Goal: Task Accomplishment & Management: Manage account settings

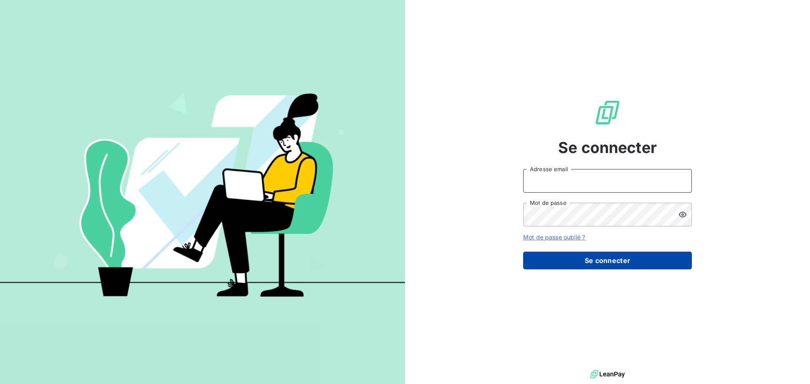
type input "[PERSON_NAME][EMAIL_ADDRESS][DOMAIN_NAME]"
drag, startPoint x: 602, startPoint y: 260, endPoint x: 587, endPoint y: 281, distance: 25.3
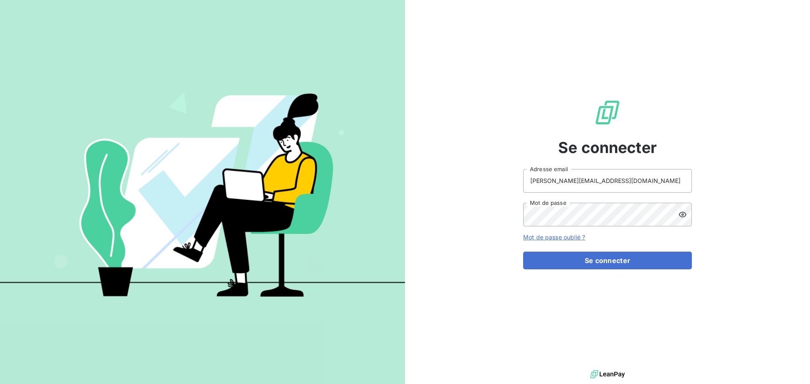
click at [602, 260] on button "Se connecter" at bounding box center [607, 261] width 169 height 18
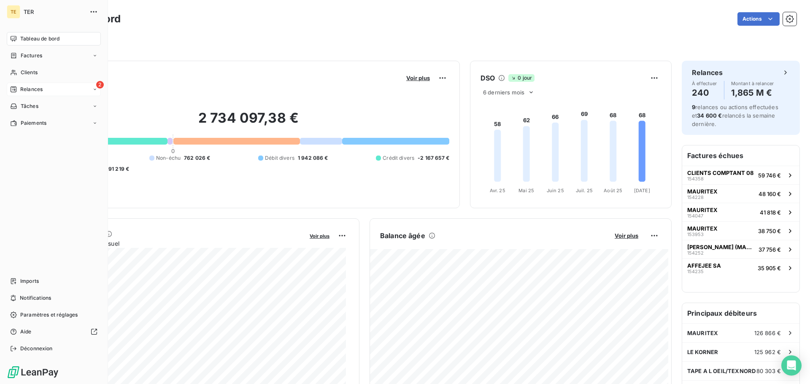
click at [25, 95] on div "2 Relances" at bounding box center [54, 90] width 94 height 14
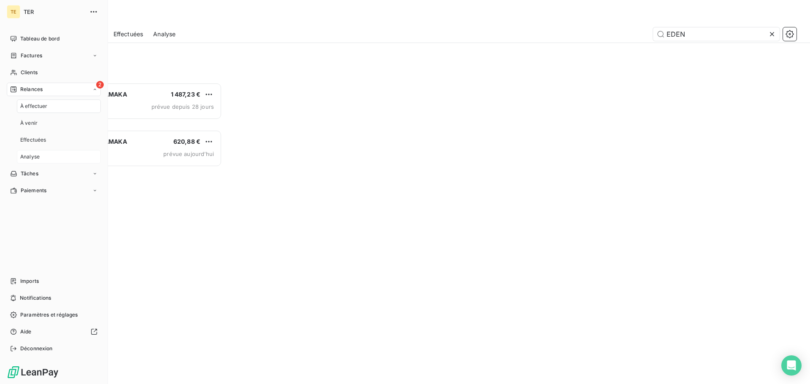
scroll to position [295, 175]
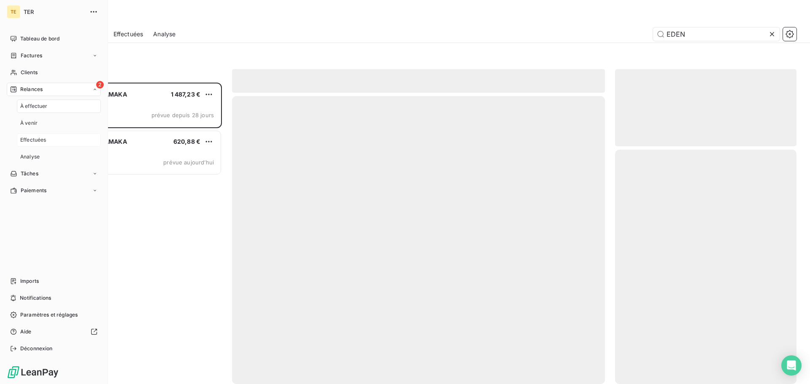
click at [38, 138] on span "Effectuées" at bounding box center [33, 140] width 26 height 8
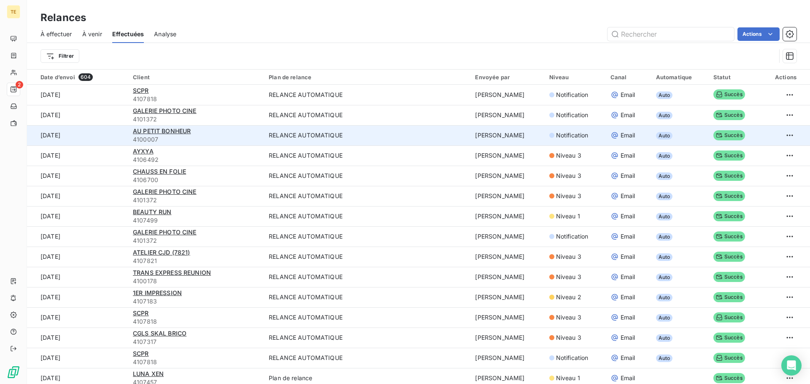
click at [230, 135] on div "AU PETIT BONHEUR" at bounding box center [196, 131] width 126 height 8
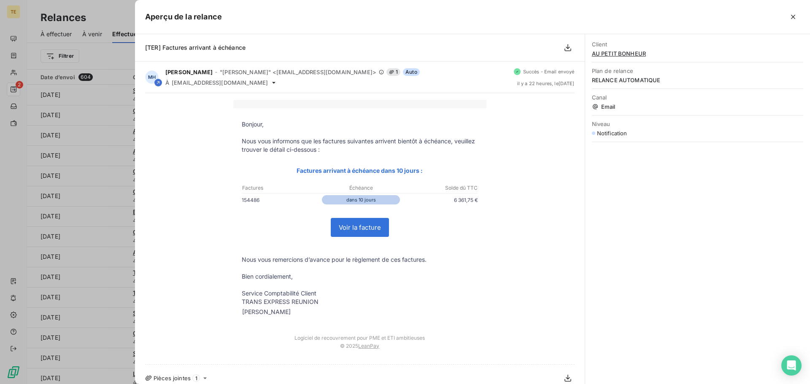
click at [67, 94] on div at bounding box center [405, 192] width 810 height 384
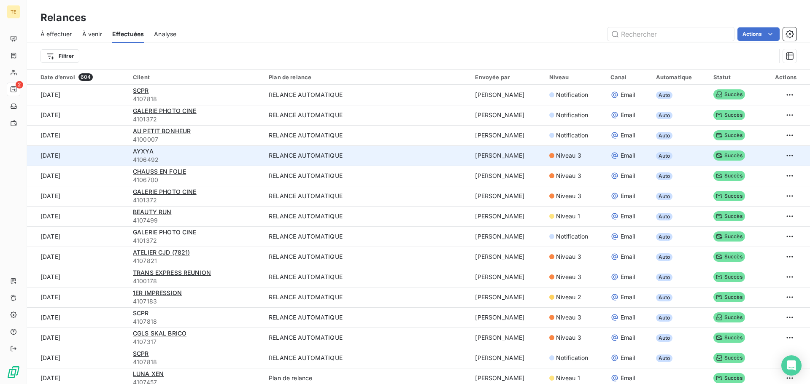
click at [193, 156] on span "4106492" at bounding box center [196, 160] width 126 height 8
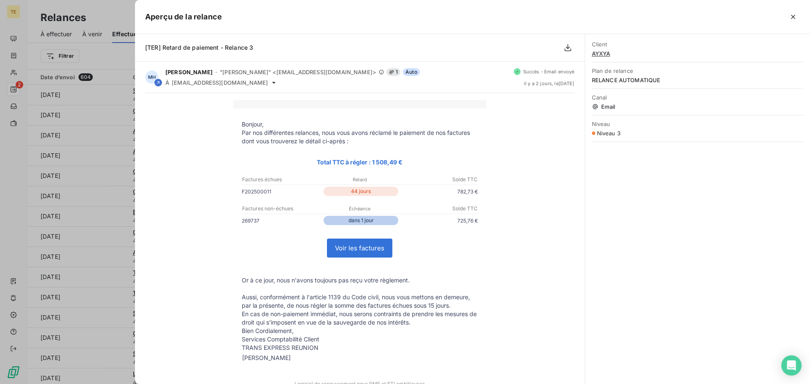
click at [99, 151] on div at bounding box center [405, 192] width 810 height 384
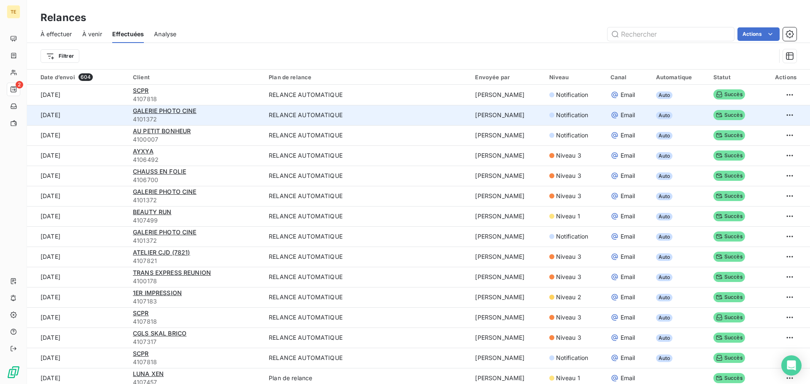
click at [211, 108] on div "GALERIE PHOTO CINE" at bounding box center [196, 111] width 126 height 8
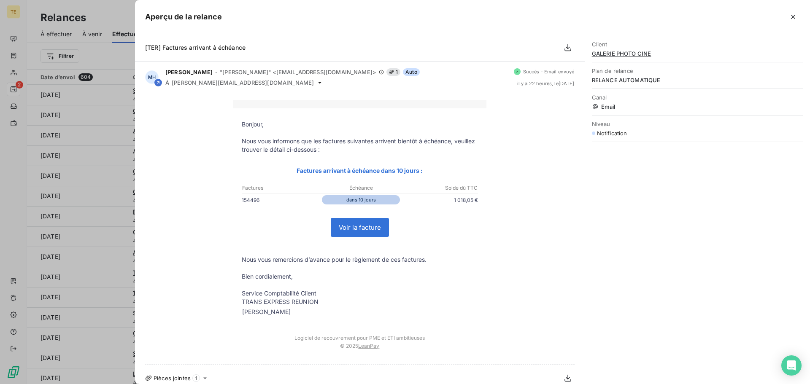
click at [62, 154] on div at bounding box center [405, 192] width 810 height 384
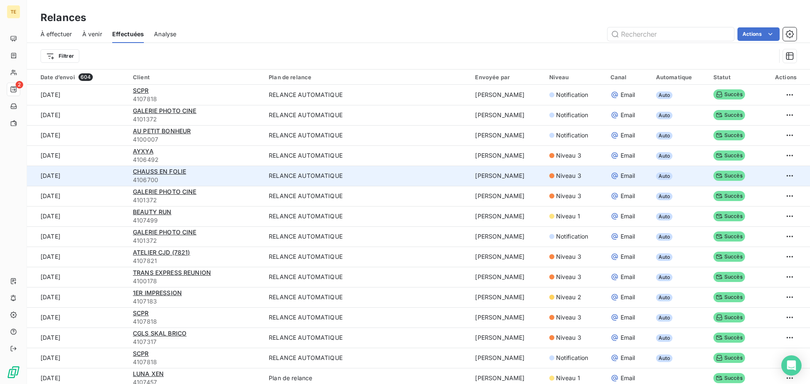
click at [227, 172] on div "CHAUSS EN FOLIE" at bounding box center [196, 172] width 126 height 8
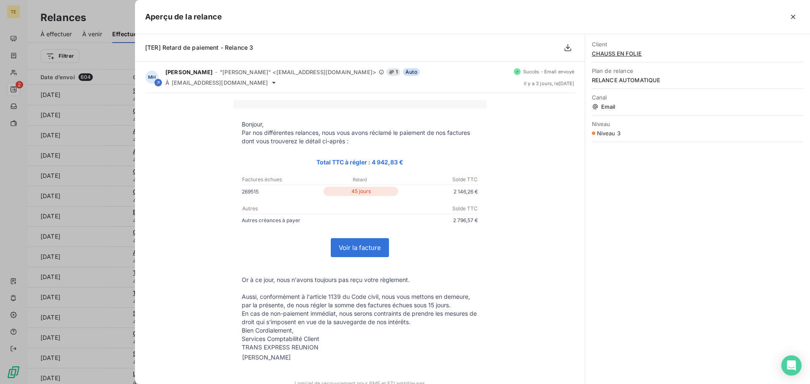
click at [87, 161] on div at bounding box center [405, 192] width 810 height 384
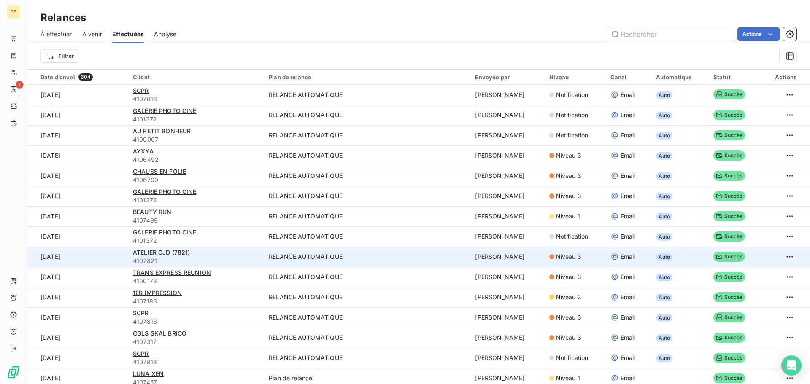
click at [254, 253] on div "ATELIER CJD (7821)" at bounding box center [196, 253] width 126 height 8
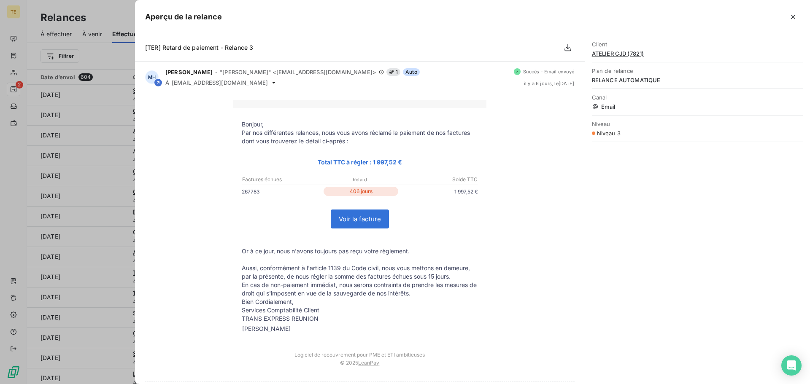
click at [73, 249] on div at bounding box center [405, 192] width 810 height 384
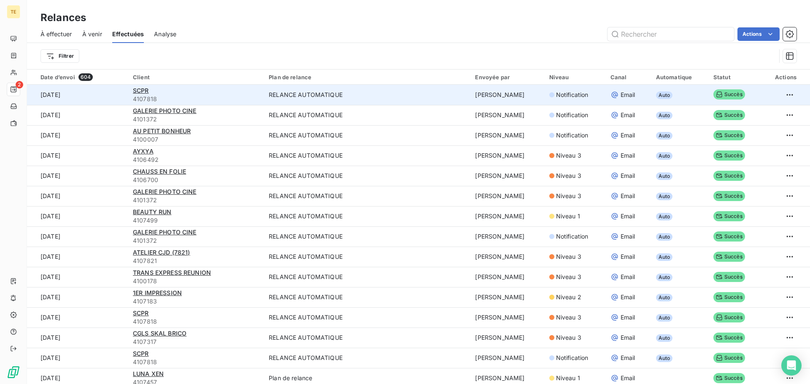
click at [185, 96] on span "4107818" at bounding box center [196, 99] width 126 height 8
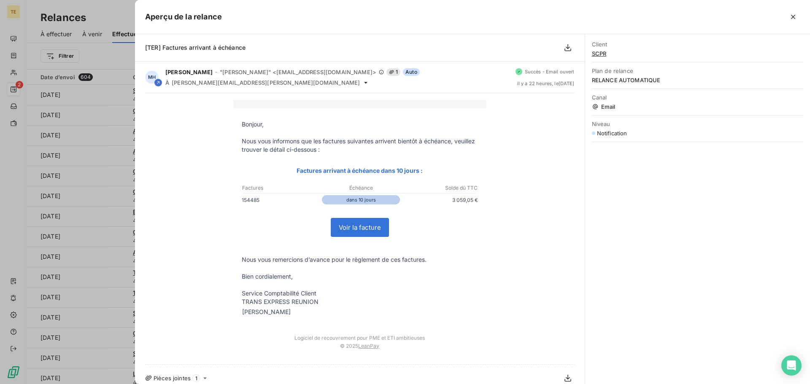
click at [57, 138] on div at bounding box center [405, 192] width 810 height 384
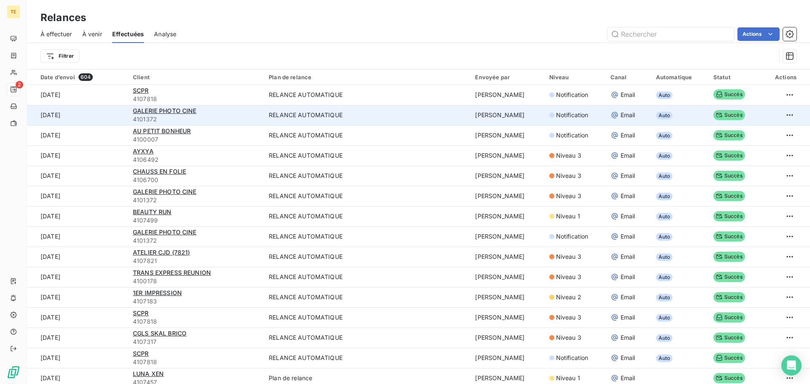
click at [109, 116] on td "[DATE]" at bounding box center [77, 115] width 101 height 20
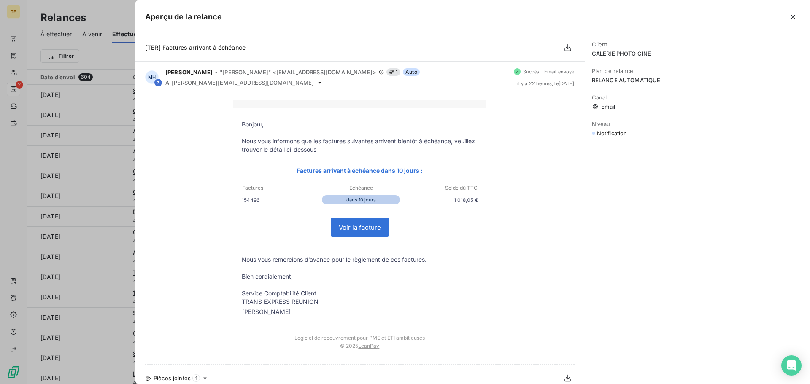
click at [89, 122] on div at bounding box center [405, 192] width 810 height 384
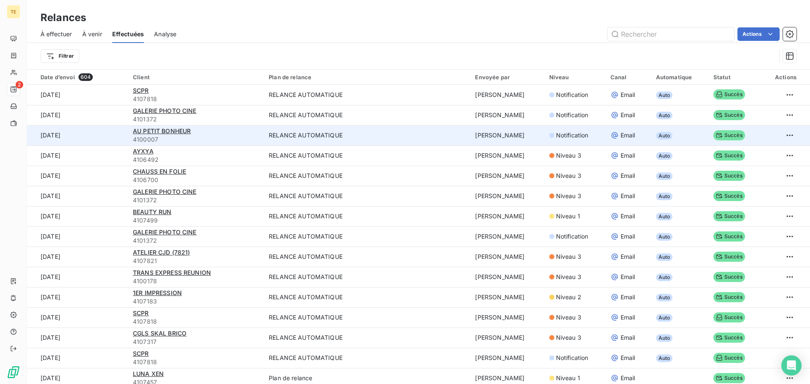
click at [97, 138] on td "[DATE]" at bounding box center [77, 135] width 101 height 20
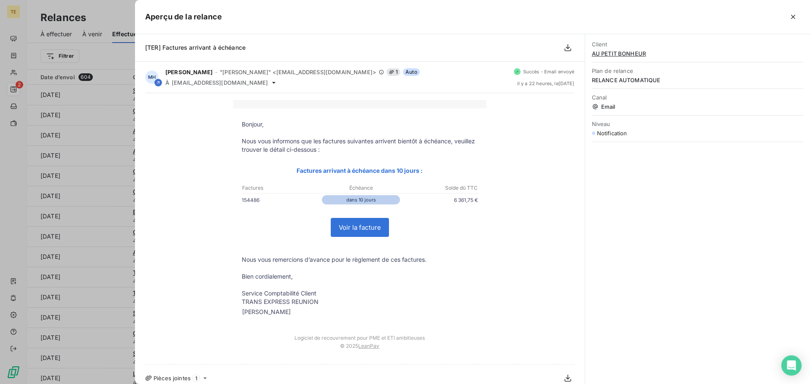
click at [80, 144] on div at bounding box center [405, 192] width 810 height 384
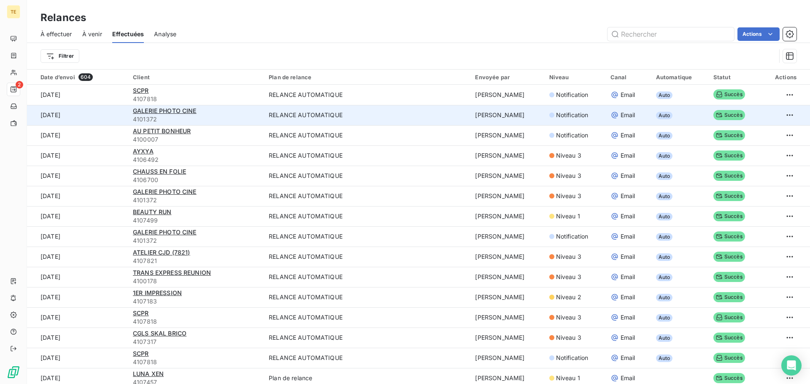
click at [109, 112] on td "[DATE]" at bounding box center [77, 115] width 101 height 20
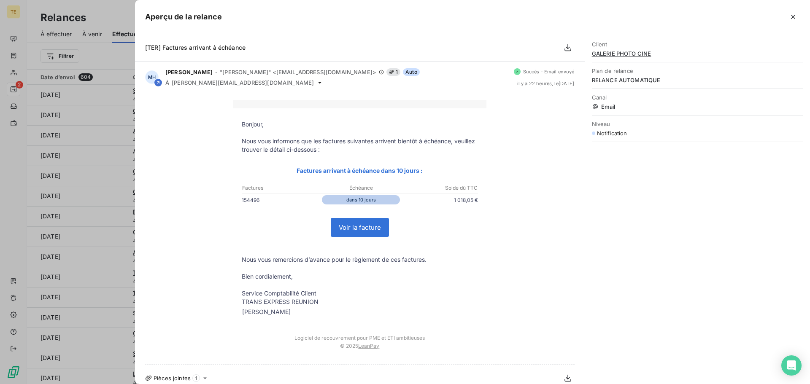
click at [93, 141] on div at bounding box center [405, 192] width 810 height 384
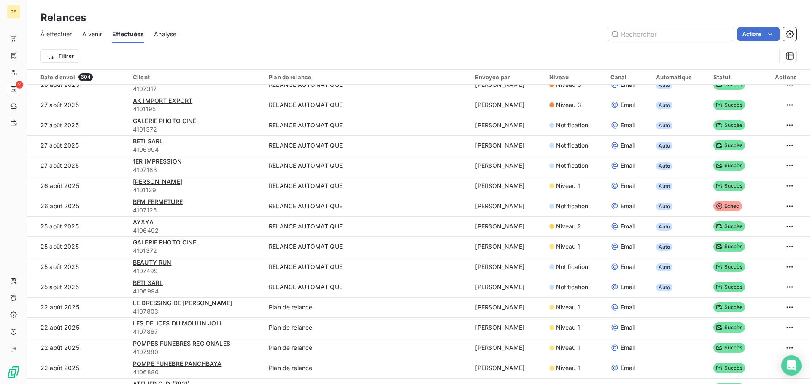
scroll to position [1013, 0]
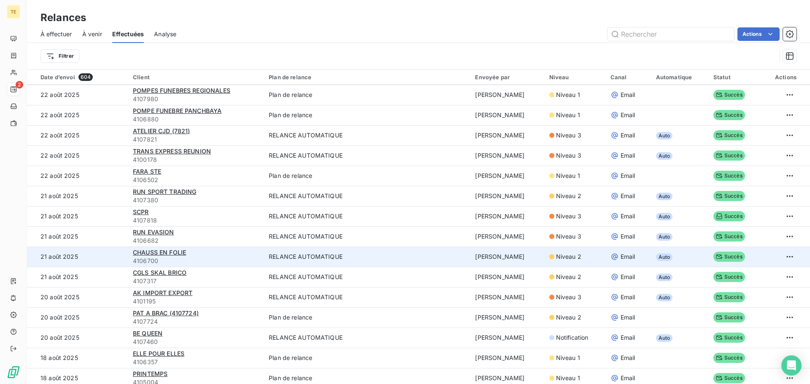
click at [89, 261] on td "21 août 2025" at bounding box center [77, 257] width 101 height 20
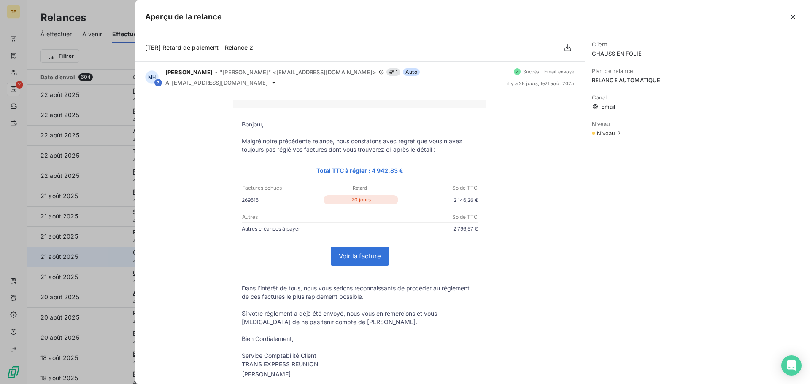
click at [51, 254] on div at bounding box center [405, 192] width 810 height 384
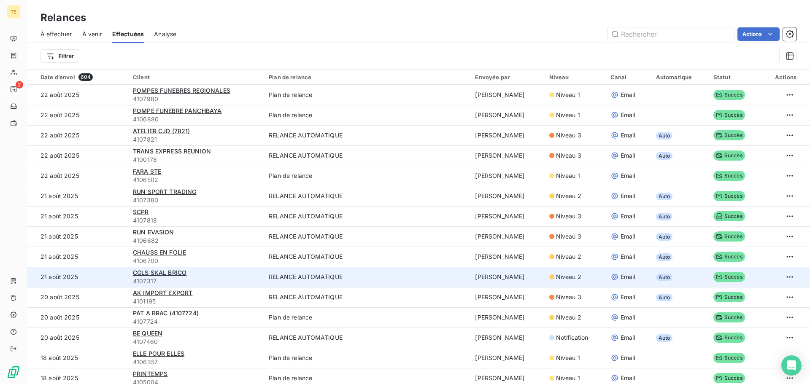
click at [97, 281] on td "21 août 2025" at bounding box center [77, 277] width 101 height 20
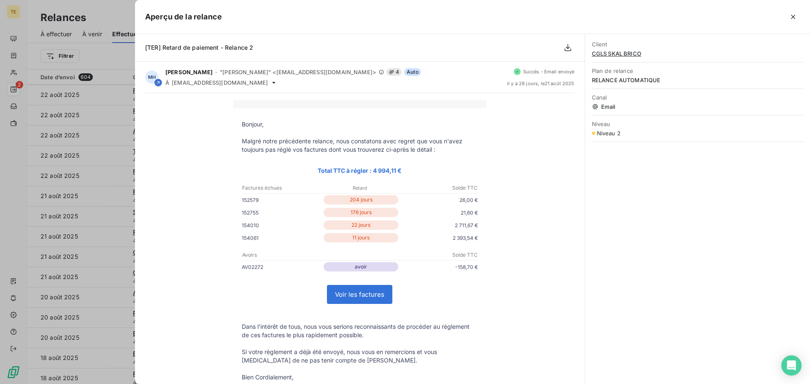
click at [97, 283] on div at bounding box center [405, 192] width 810 height 384
